Goal: Task Accomplishment & Management: Use online tool/utility

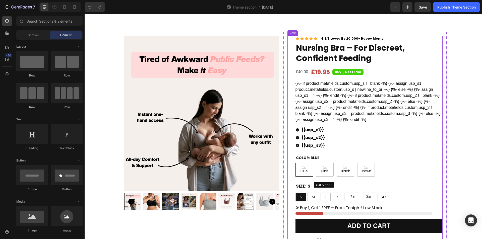
click at [288, 39] on div "Icon Icon Icon Icon Icon Icon List 4.8/5 Loved By 20.000+ Happy Moms Text Block…" at bounding box center [364, 176] width 155 height 281
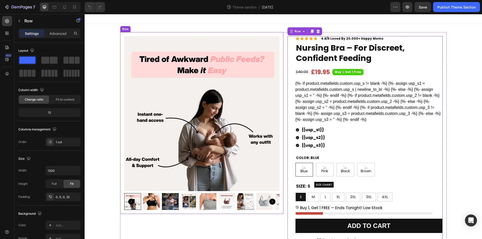
click at [144, 45] on img at bounding box center [201, 113] width 155 height 155
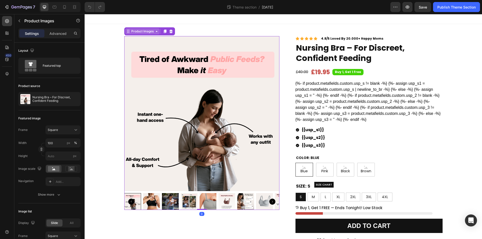
click at [139, 31] on div "Product Images" at bounding box center [142, 31] width 24 height 5
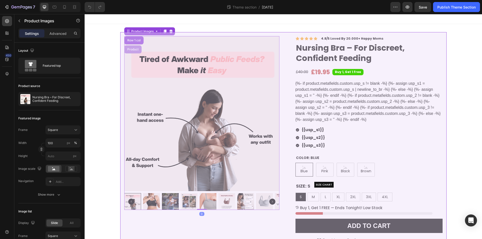
click at [129, 47] on div "Product" at bounding box center [132, 49] width 17 height 8
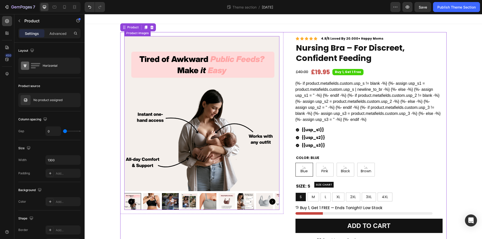
click at [145, 53] on img at bounding box center [201, 113] width 155 height 155
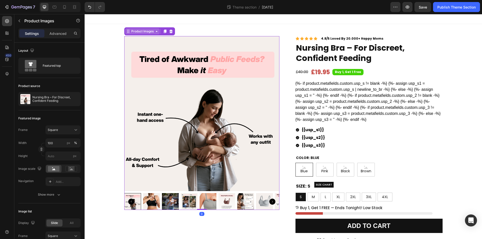
click at [143, 32] on div "Product Images" at bounding box center [142, 31] width 24 height 5
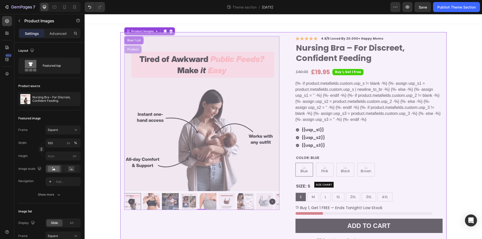
click at [132, 47] on div "Product" at bounding box center [132, 49] width 17 height 8
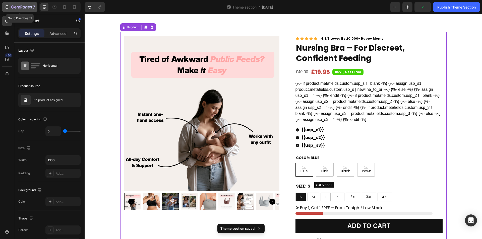
click at [26, 7] on icon "button" at bounding box center [26, 7] width 2 height 3
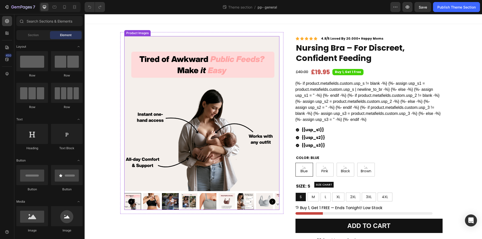
click at [139, 41] on img at bounding box center [201, 113] width 155 height 155
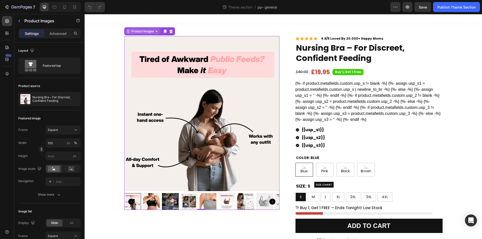
click at [141, 32] on div "Product Images" at bounding box center [142, 31] width 24 height 5
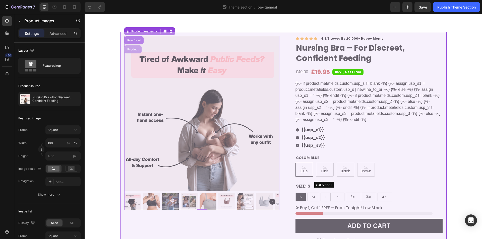
click at [133, 48] on div "Product" at bounding box center [132, 49] width 13 height 3
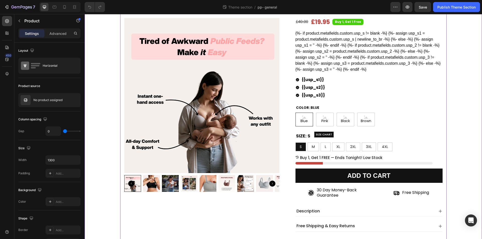
scroll to position [83, 0]
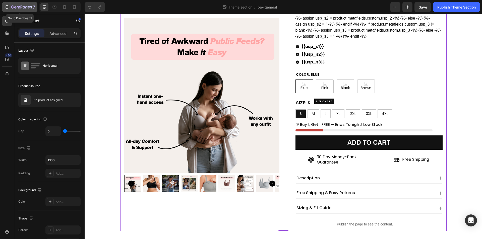
click at [29, 8] on icon "button" at bounding box center [21, 7] width 21 height 4
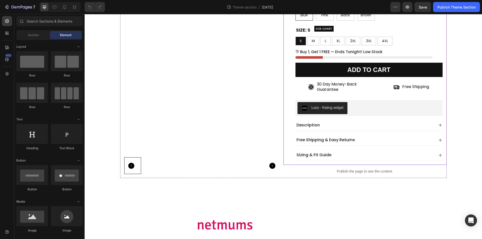
scroll to position [96, 0]
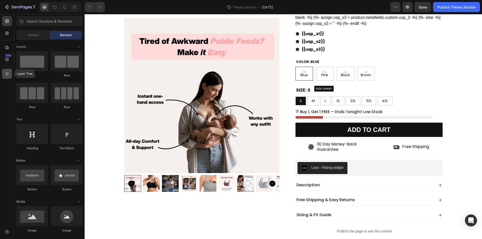
click at [5, 73] on icon at bounding box center [7, 73] width 5 height 5
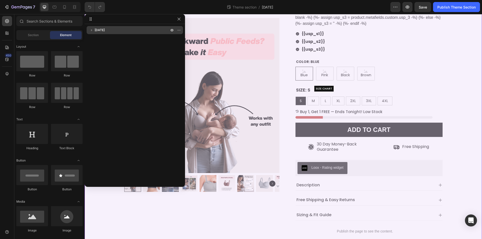
click at [126, 30] on p "[DATE]" at bounding box center [132, 30] width 75 height 5
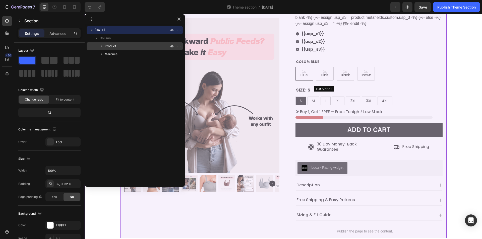
click at [132, 46] on p "Product" at bounding box center [137, 46] width 65 height 5
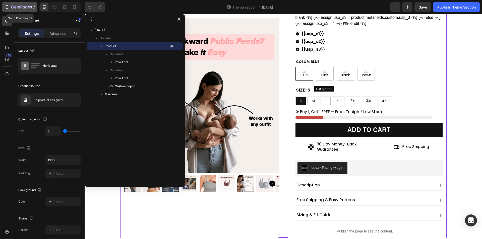
click at [22, 7] on icon "button" at bounding box center [22, 7] width 2 height 3
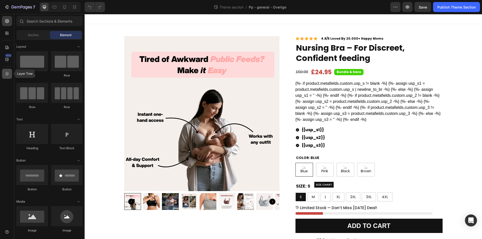
click at [5, 72] on icon at bounding box center [7, 73] width 5 height 5
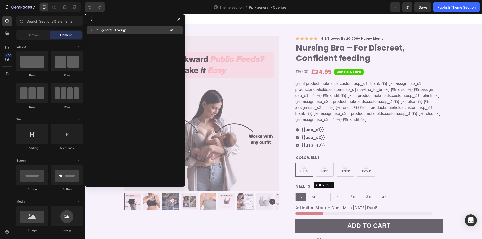
click at [121, 30] on span "Pp - general - Overige" at bounding box center [111, 30] width 32 height 5
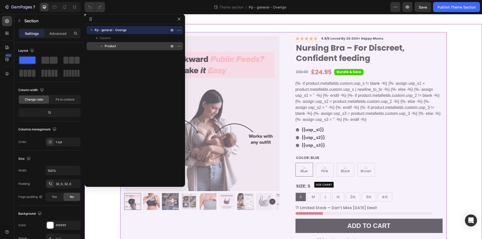
click at [121, 46] on p "Product" at bounding box center [137, 46] width 65 height 5
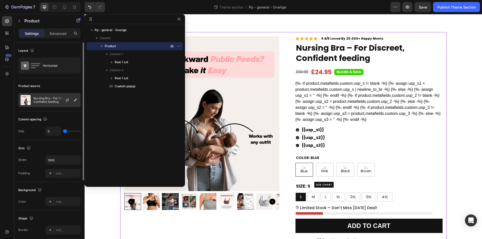
click at [52, 100] on p "Nursing Bra – For Discreet, Confident feeding" at bounding box center [55, 100] width 45 height 7
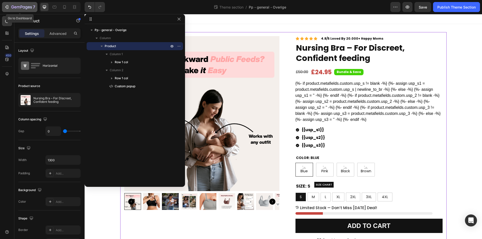
click at [13, 9] on icon "button" at bounding box center [21, 7] width 21 height 4
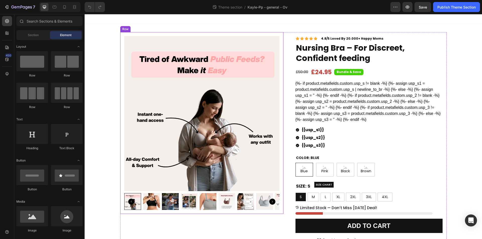
click at [120, 36] on div "Product Images Row" at bounding box center [201, 123] width 163 height 182
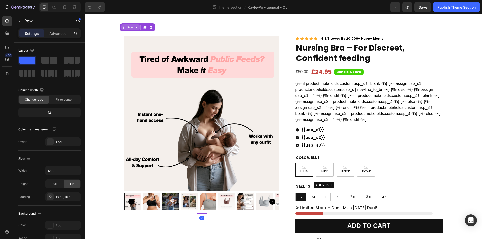
click at [129, 29] on div "Row" at bounding box center [130, 27] width 8 height 5
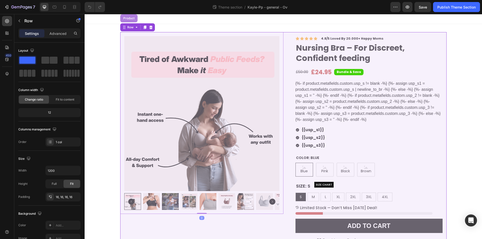
click at [129, 19] on div "Product" at bounding box center [128, 18] width 13 height 3
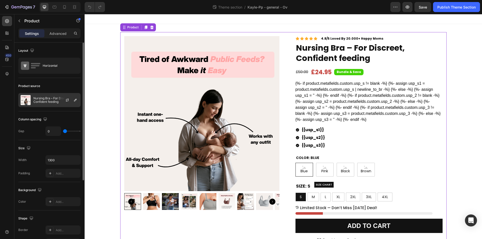
click at [52, 99] on p "Nursing Bra – For Discreet, Confident feeding" at bounding box center [55, 100] width 45 height 7
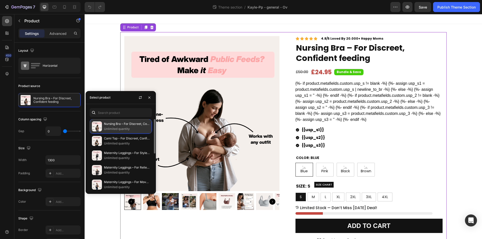
click at [134, 131] on p "Unlimited quantity" at bounding box center [127, 129] width 46 height 5
click at [119, 124] on p "Nursing Bra – For Discreet, Confident feeding" at bounding box center [127, 123] width 46 height 5
click at [129, 126] on p "Nursing Bra – For Discreet, Confident feeding" at bounding box center [127, 123] width 46 height 5
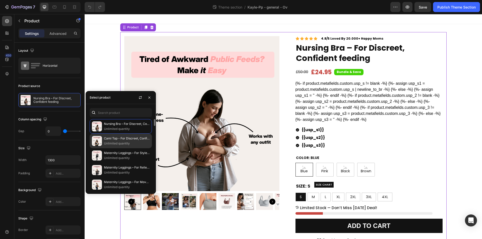
click at [127, 139] on p "Cami Top - For Discreet, Confident Feeding" at bounding box center [127, 138] width 46 height 5
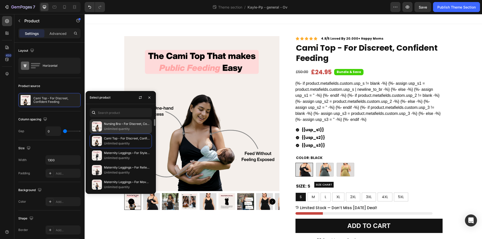
click at [128, 128] on p "Unlimited quantity" at bounding box center [127, 129] width 46 height 5
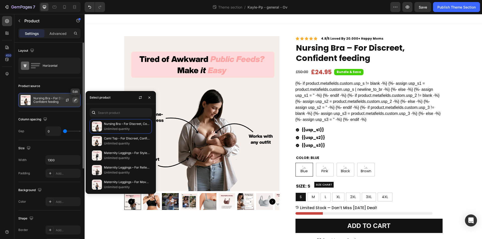
click at [74, 99] on icon "button" at bounding box center [75, 100] width 4 height 4
click at [55, 97] on p "Nursing Bra – For Discreet, Confident feeding" at bounding box center [55, 100] width 45 height 7
click at [101, 69] on div "Product Images Row Icon Icon Icon Icon Icon Icon List 4.8/5 Loved By 20.000+ Ha…" at bounding box center [283, 173] width 397 height 282
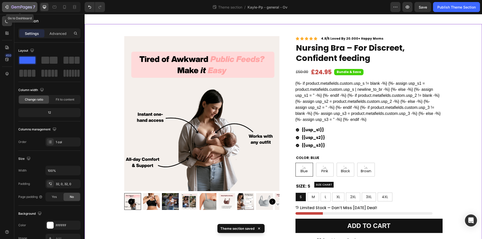
click at [27, 8] on icon "button" at bounding box center [26, 7] width 2 height 3
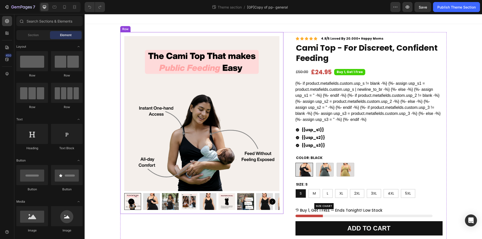
click at [120, 34] on div "Product Images Row" at bounding box center [201, 123] width 163 height 182
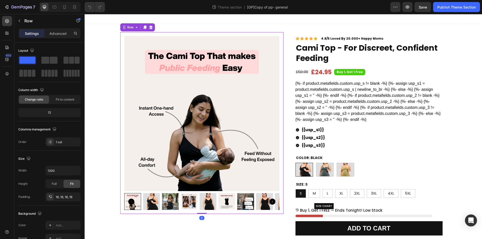
click at [121, 30] on div "Row" at bounding box center [137, 27] width 35 height 8
click at [126, 28] on div "Row" at bounding box center [130, 27] width 8 height 5
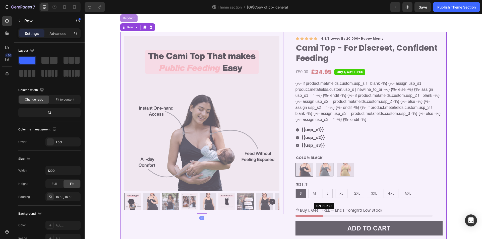
click at [127, 20] on div "Product" at bounding box center [128, 18] width 13 height 3
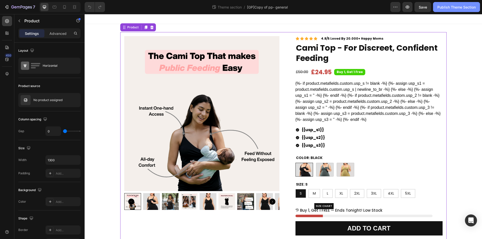
click at [459, 10] on button "Publish Theme Section" at bounding box center [456, 7] width 47 height 10
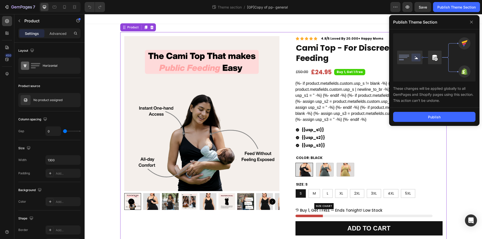
click at [324, 10] on div "Theme section / [GP]Copy of pp- general" at bounding box center [249, 7] width 281 height 10
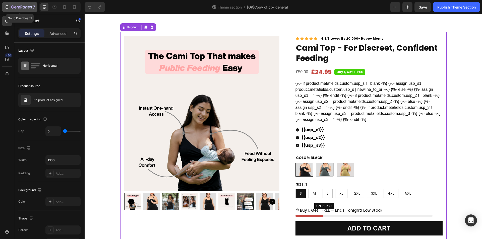
click at [21, 10] on div "7" at bounding box center [23, 7] width 24 height 6
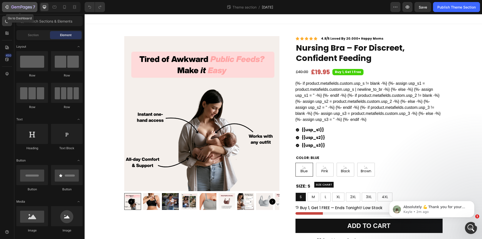
click at [19, 8] on icon "button" at bounding box center [21, 7] width 21 height 4
